Goal: Check status: Check status

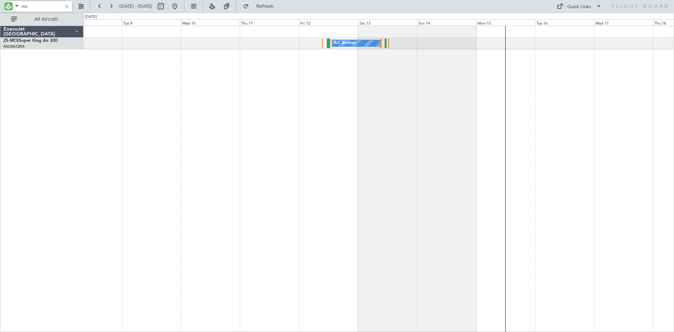
type input "m"
click at [180, 4] on button at bounding box center [174, 6] width 11 height 11
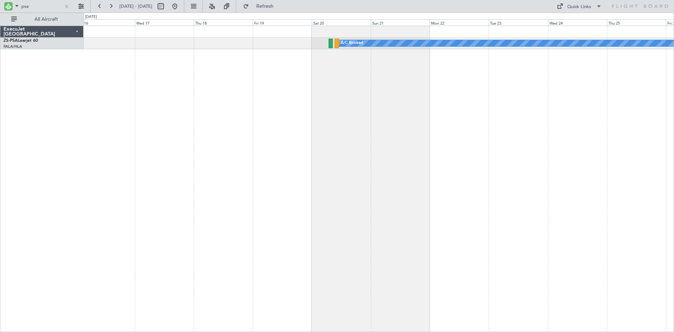
click at [230, 116] on div "A/C Booked A/C Booked" at bounding box center [379, 179] width 590 height 306
click at [40, 8] on input "psa" at bounding box center [41, 6] width 40 height 11
type input "p"
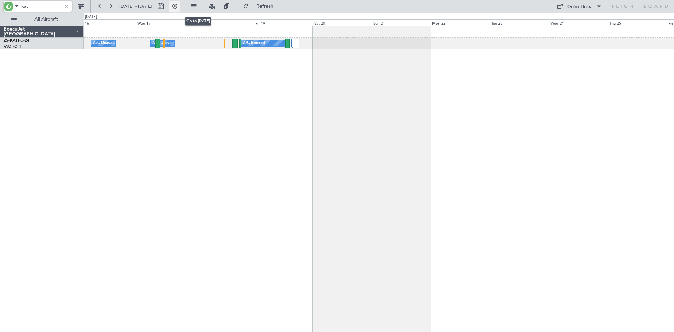
click at [180, 7] on button at bounding box center [174, 6] width 11 height 11
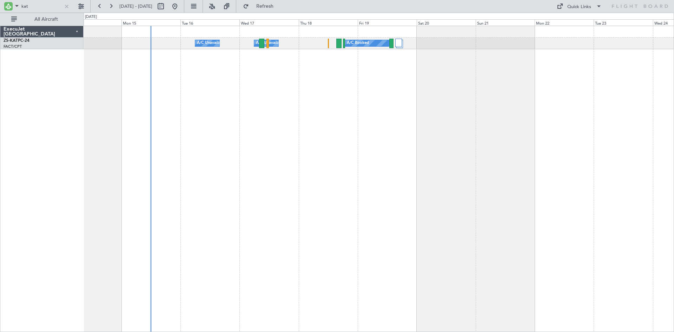
click at [241, 126] on div "A/C Unavailable A/C Unavailable A/C Booked" at bounding box center [379, 179] width 590 height 306
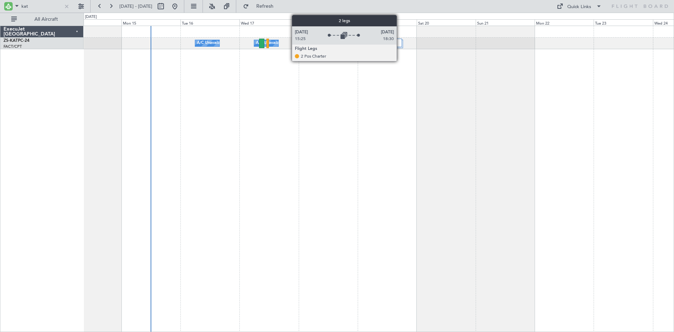
click at [400, 44] on div at bounding box center [398, 43] width 7 height 8
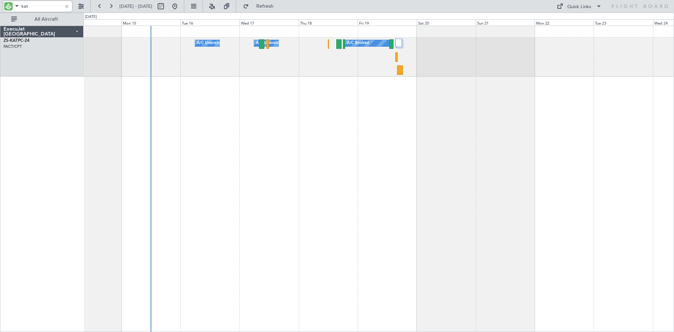
click at [35, 6] on input "kat" at bounding box center [41, 6] width 40 height 11
type input "k"
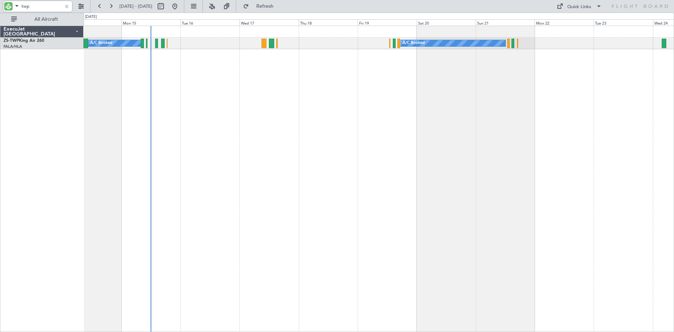
click at [38, 5] on input "twp" at bounding box center [41, 6] width 40 height 11
type input "t"
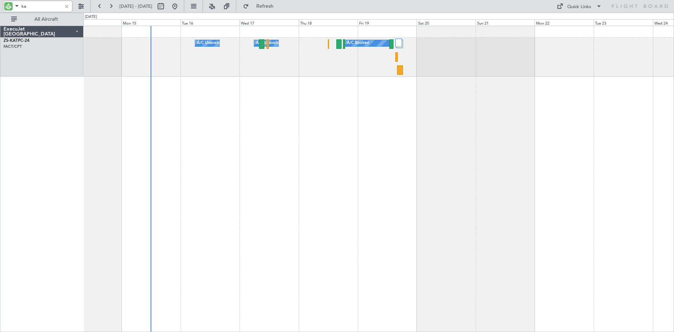
type input "k"
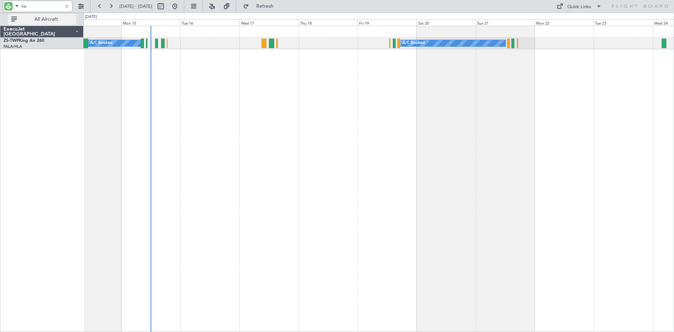
type input "t"
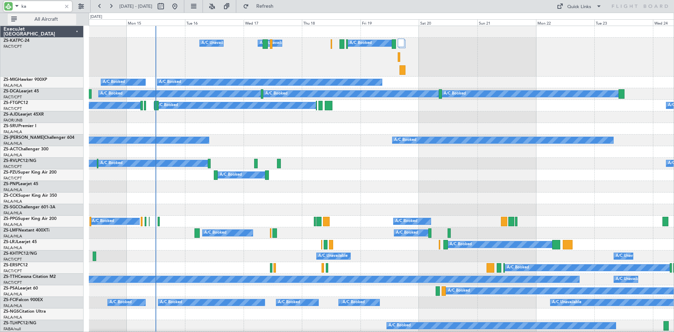
type input "kat"
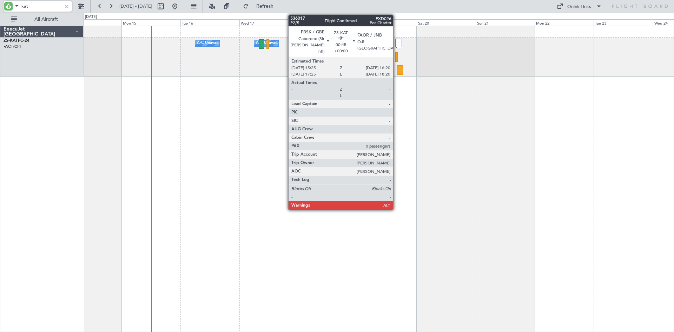
click at [396, 56] on div at bounding box center [396, 56] width 2 height 9
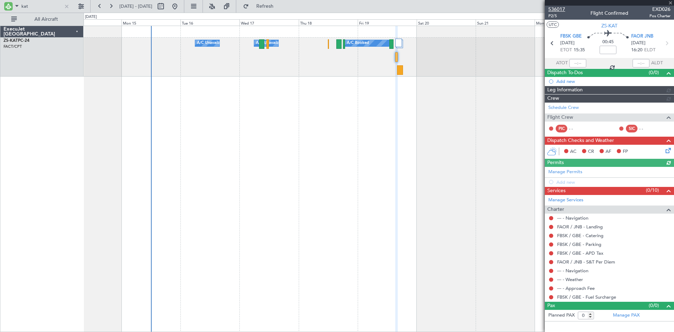
click at [555, 8] on span "536017" at bounding box center [556, 9] width 17 height 7
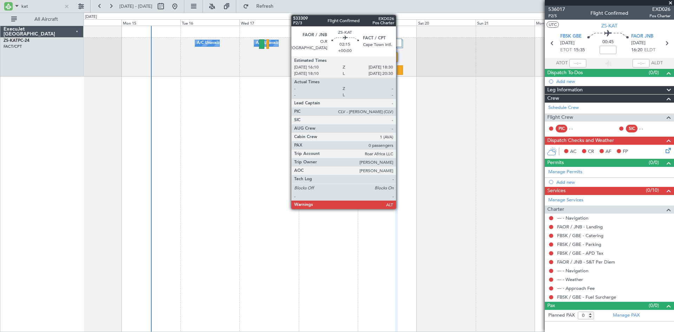
click at [399, 71] on div at bounding box center [400, 69] width 6 height 9
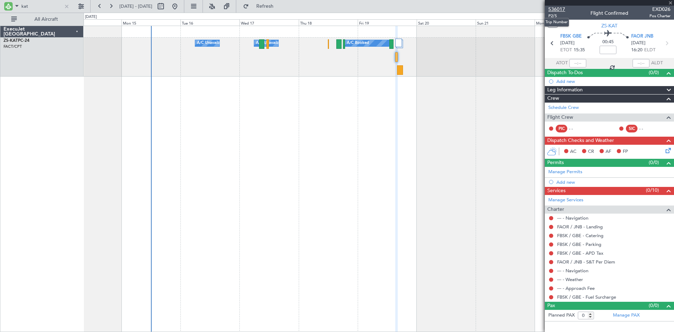
click at [553, 9] on span "536017" at bounding box center [556, 9] width 17 height 7
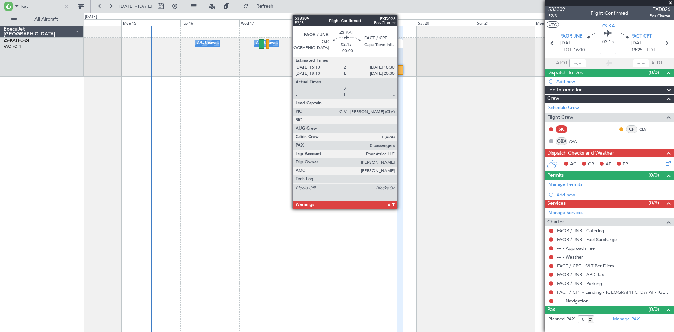
click at [400, 71] on div at bounding box center [400, 69] width 6 height 9
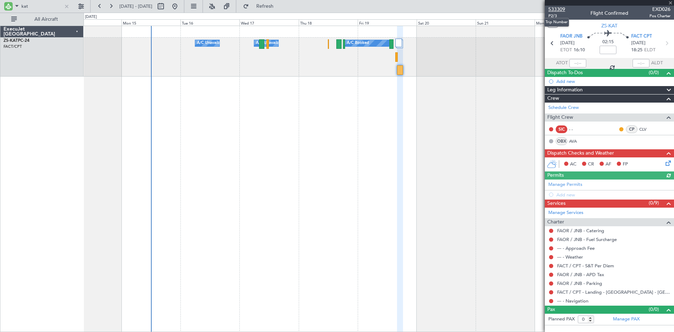
click at [556, 9] on span "533309" at bounding box center [556, 9] width 17 height 7
click at [29, 4] on input "kat" at bounding box center [41, 6] width 40 height 11
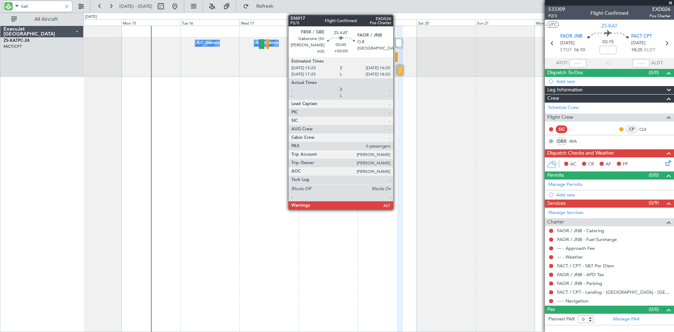
click at [396, 57] on div at bounding box center [396, 56] width 2 height 9
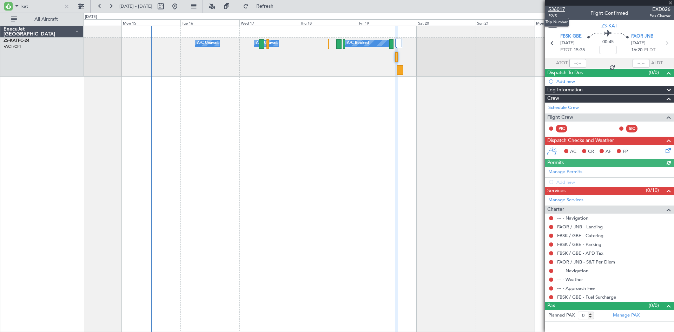
click at [560, 9] on span "536017" at bounding box center [556, 9] width 17 height 7
